Goal: Transaction & Acquisition: Purchase product/service

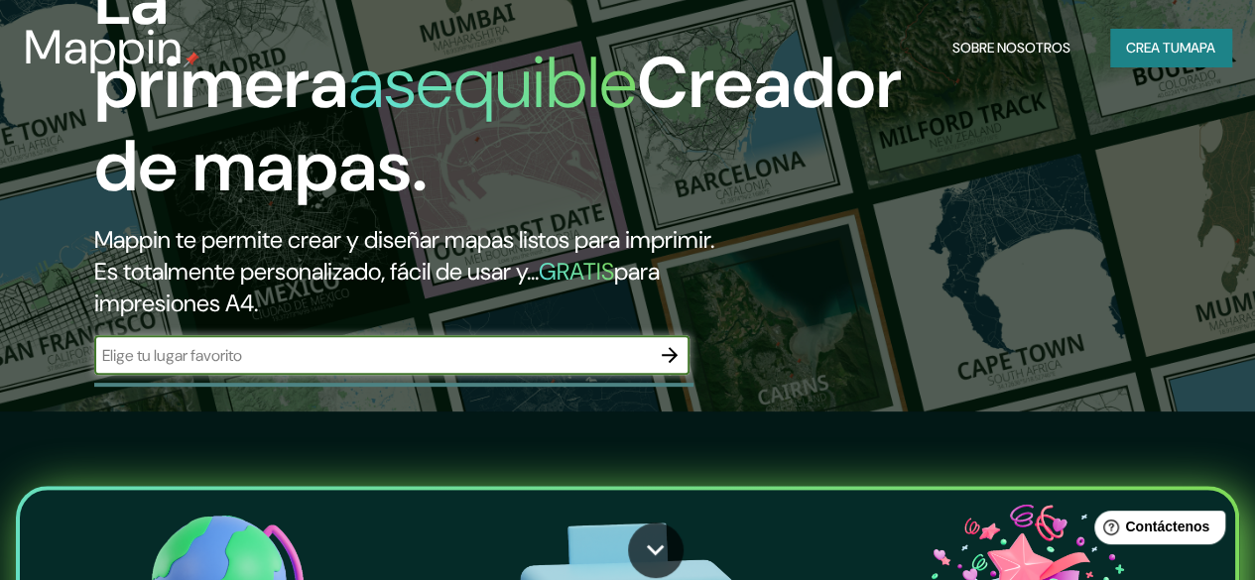
scroll to position [95, 0]
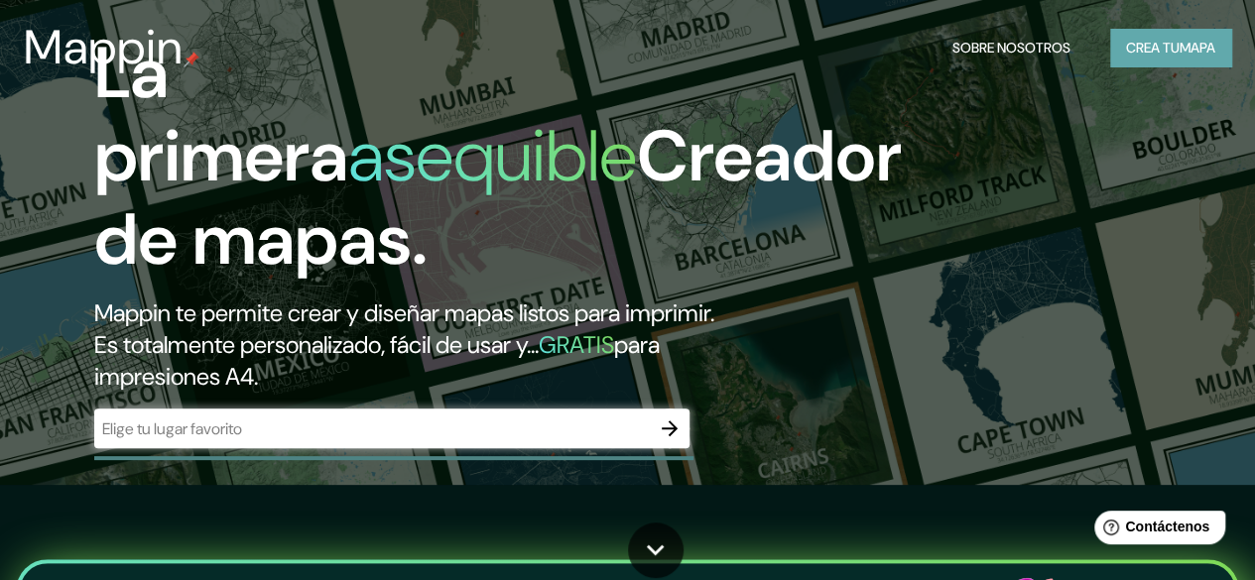
click at [1155, 55] on font "Crea tu" at bounding box center [1153, 48] width 54 height 18
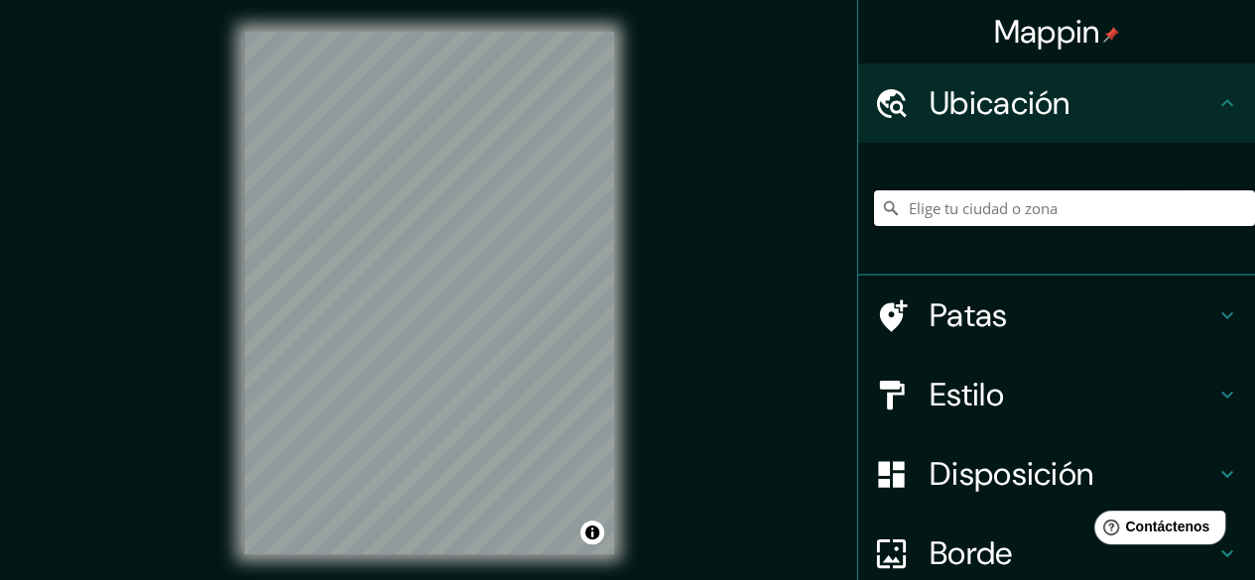
click at [1137, 199] on input "Elige tu ciudad o zona" at bounding box center [1064, 208] width 381 height 36
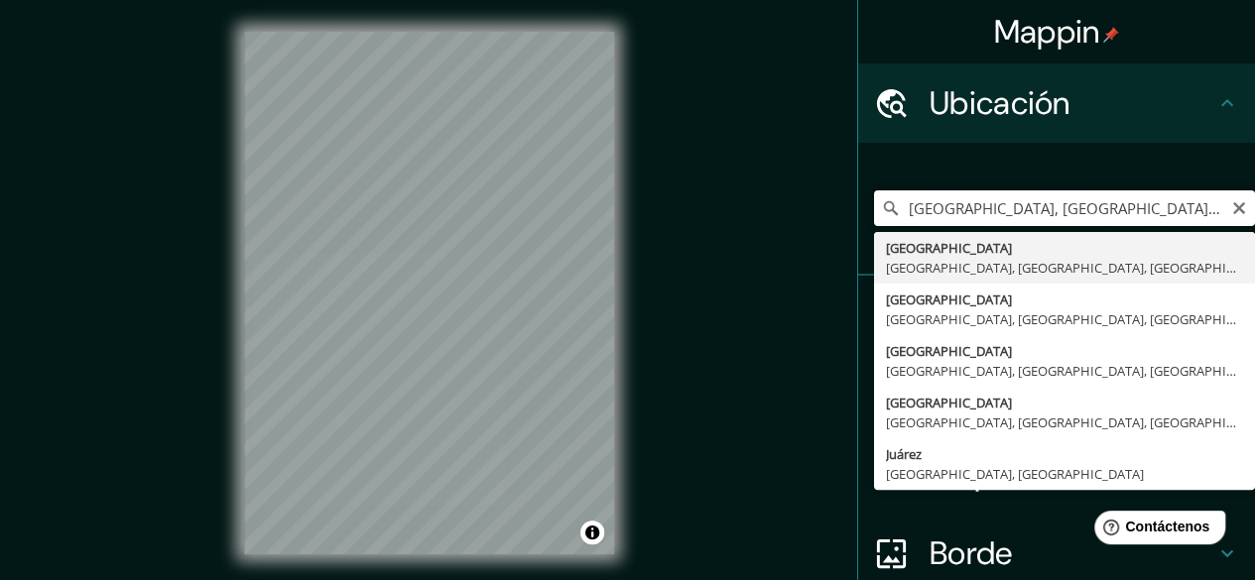
click at [1182, 207] on input "[GEOGRAPHIC_DATA], [GEOGRAPHIC_DATA], [GEOGRAPHIC_DATA], [GEOGRAPHIC_DATA]" at bounding box center [1064, 208] width 381 height 36
drag, startPoint x: 1175, startPoint y: 208, endPoint x: 1269, endPoint y: 213, distance: 94.4
click at [1255, 213] on html "Mappin Ubicación [STREET_ADDRESS], [GEOGRAPHIC_DATA] [GEOGRAPHIC_DATA] [GEOGRAP…" at bounding box center [627, 290] width 1255 height 580
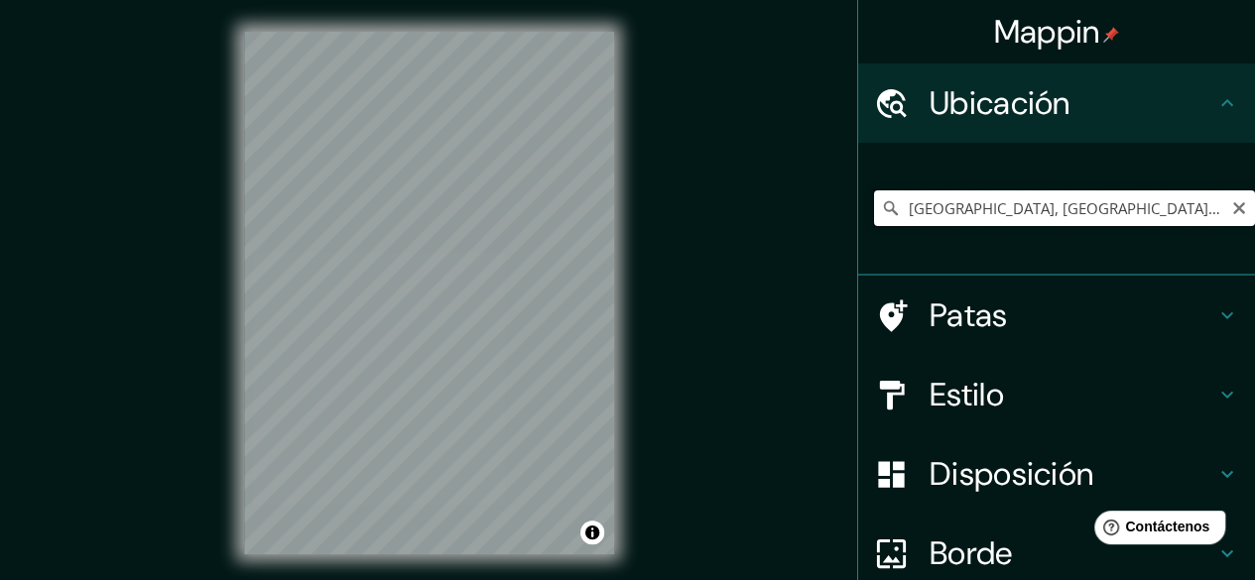
click at [1053, 212] on input "[GEOGRAPHIC_DATA], [GEOGRAPHIC_DATA], [GEOGRAPHIC_DATA], [GEOGRAPHIC_DATA]" at bounding box center [1064, 208] width 381 height 36
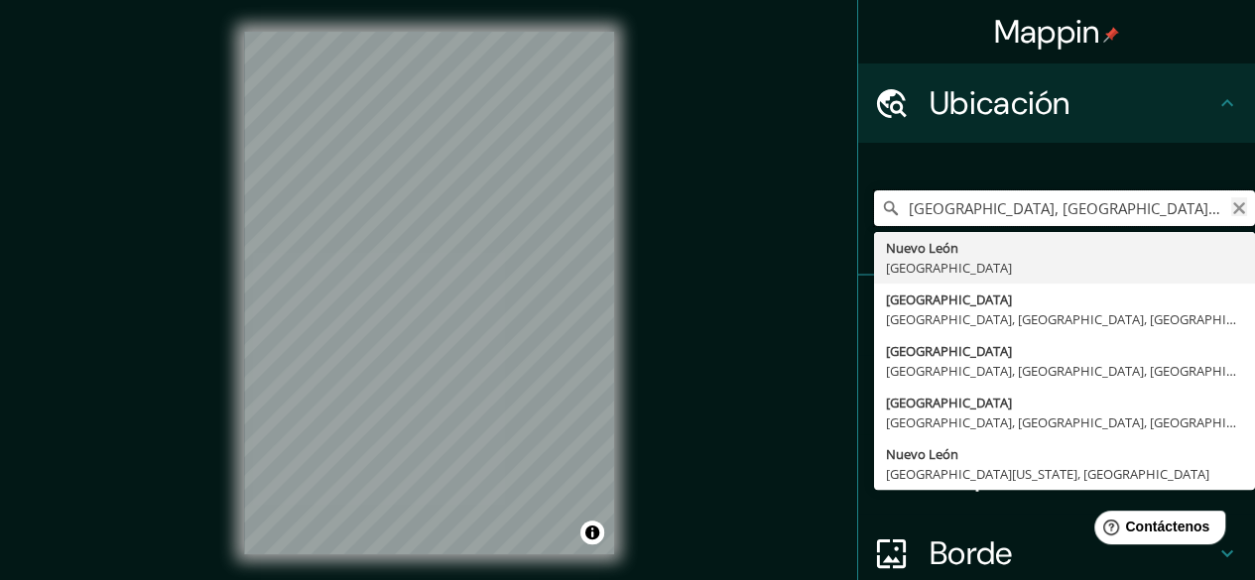
type input "[GEOGRAPHIC_DATA], [GEOGRAPHIC_DATA], [GEOGRAPHIC_DATA], [GEOGRAPHIC_DATA]"
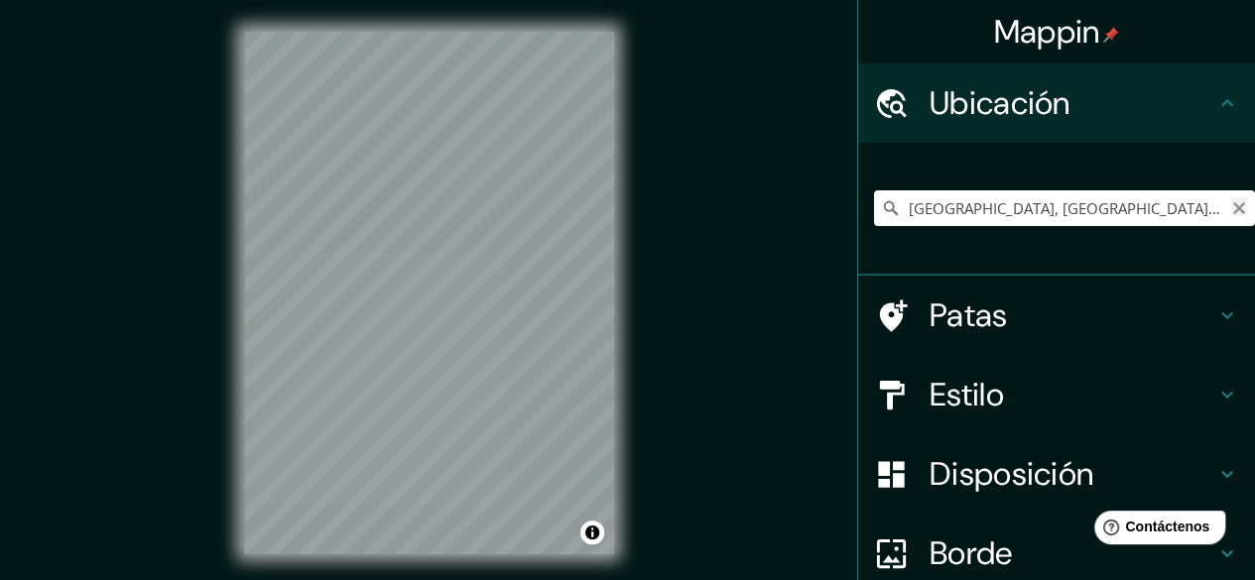
click at [1231, 211] on icon "Claro" at bounding box center [1239, 208] width 16 height 16
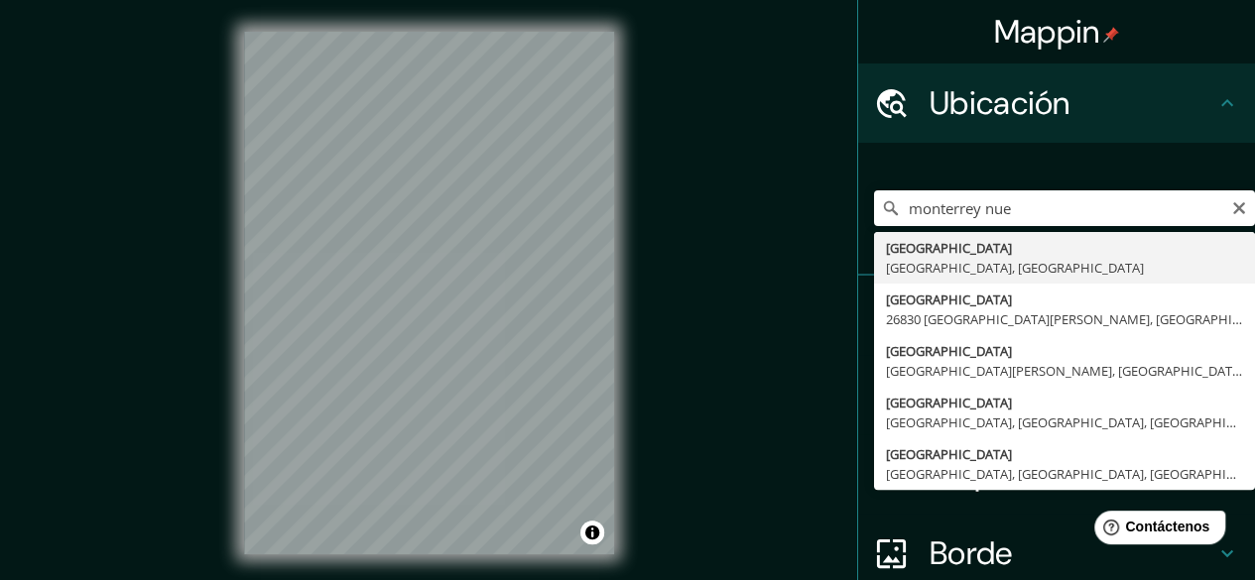
type input "[GEOGRAPHIC_DATA], [GEOGRAPHIC_DATA], [GEOGRAPHIC_DATA]"
